Goal: Register for event/course

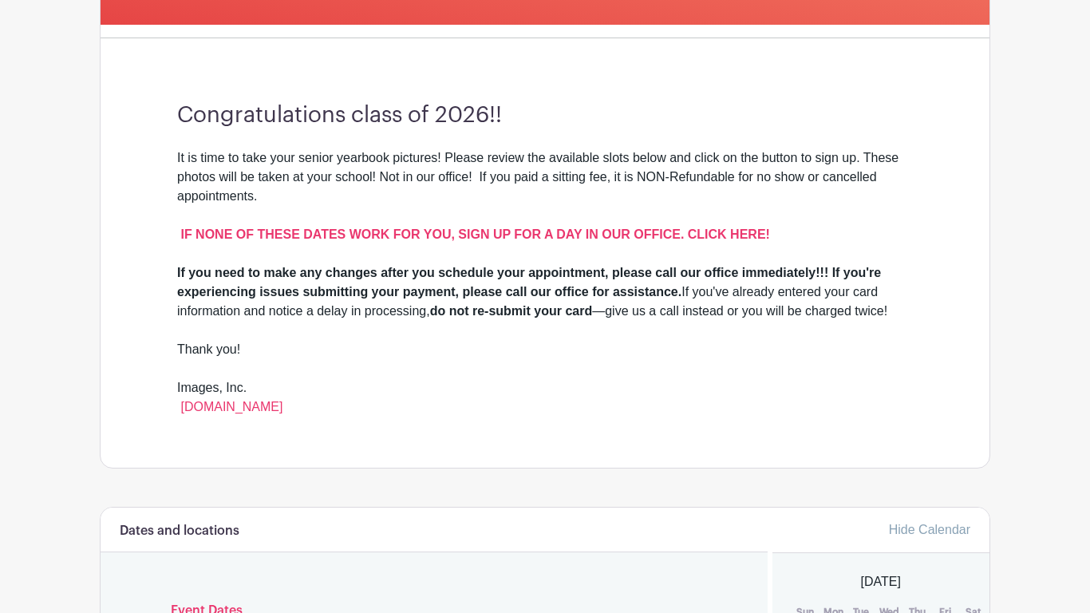
scroll to position [428, 0]
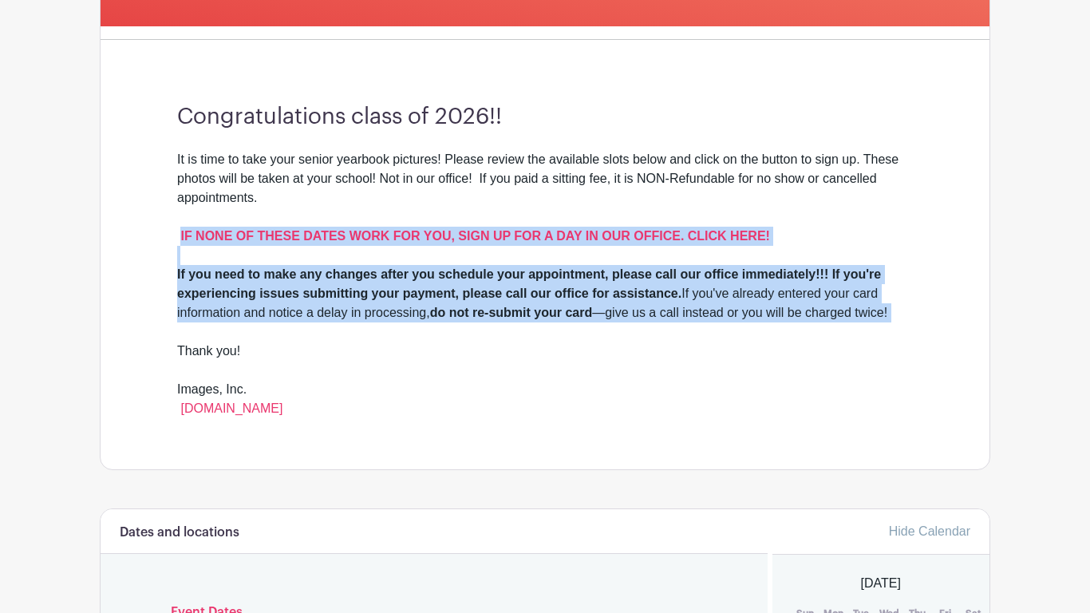
drag, startPoint x: 580, startPoint y: 247, endPoint x: 918, endPoint y: 326, distance: 347.4
click at [918, 326] on div "Congratulations class of 2026!! It is time to take your senior yearbook picture…" at bounding box center [545, 261] width 812 height 417
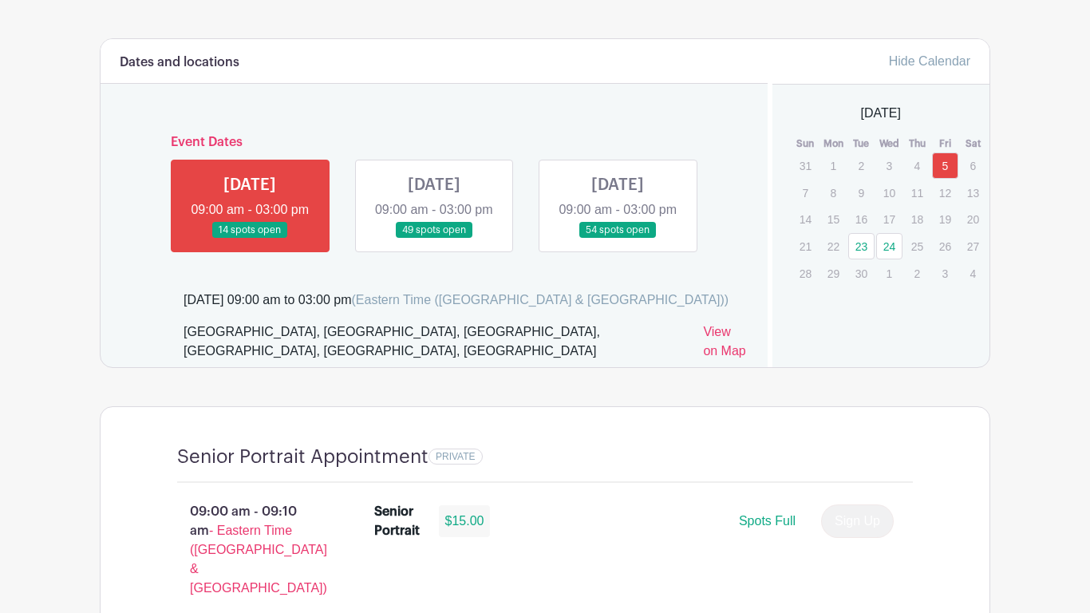
scroll to position [899, 0]
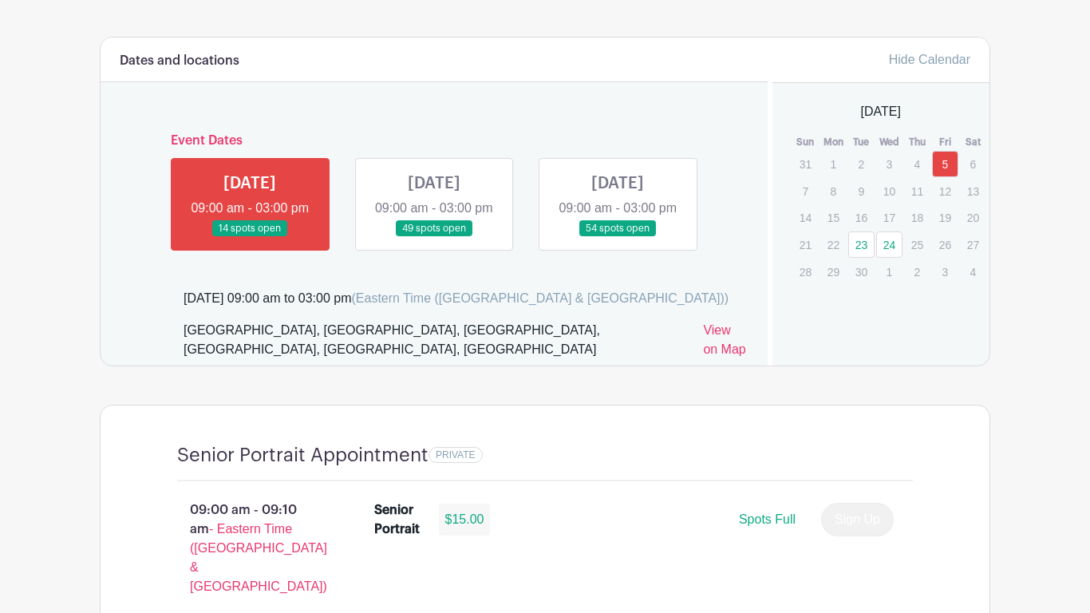
click at [261, 297] on div "Dates and locations Event Dates FRI Sep 05, 2025 09:00 am - 03:00 pm 14 spots o…" at bounding box center [434, 202] width 667 height 328
click at [867, 255] on link "23" at bounding box center [861, 244] width 26 height 26
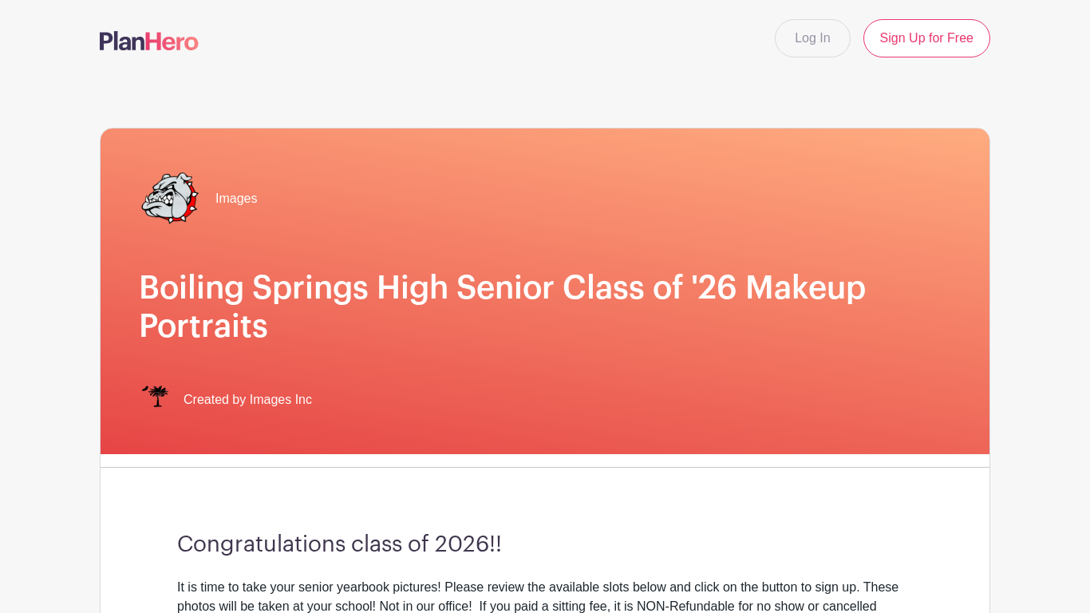
click at [887, 251] on div "Images Boiling Springs High Senior Class of '26 Makeup Portraits Created by Ima…" at bounding box center [545, 291] width 889 height 326
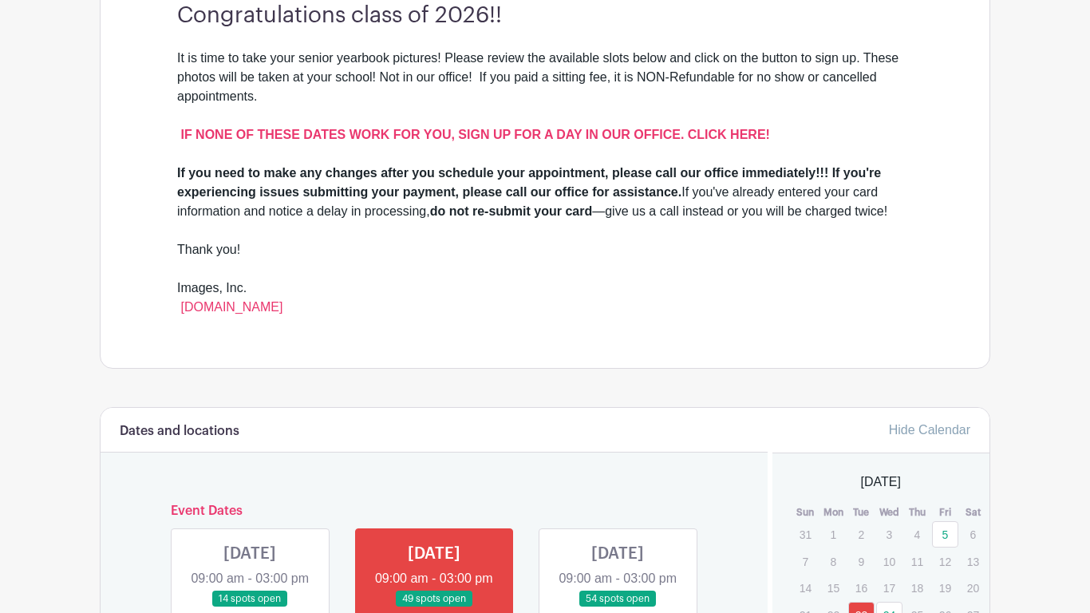
scroll to position [527, 0]
